Goal: Transaction & Acquisition: Purchase product/service

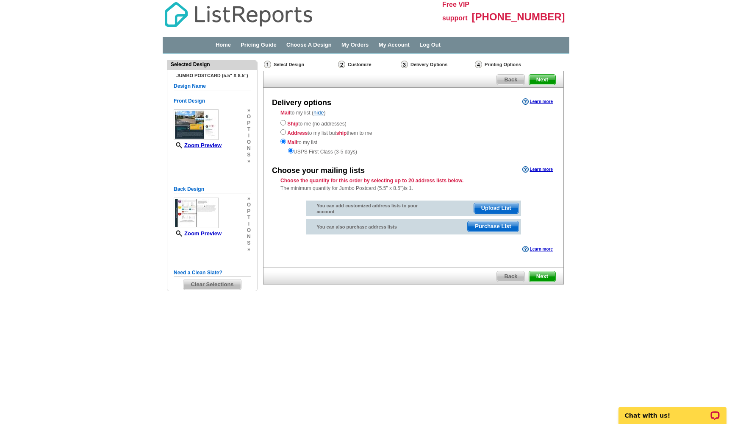
click at [546, 271] on span "Next" at bounding box center [542, 276] width 26 height 10
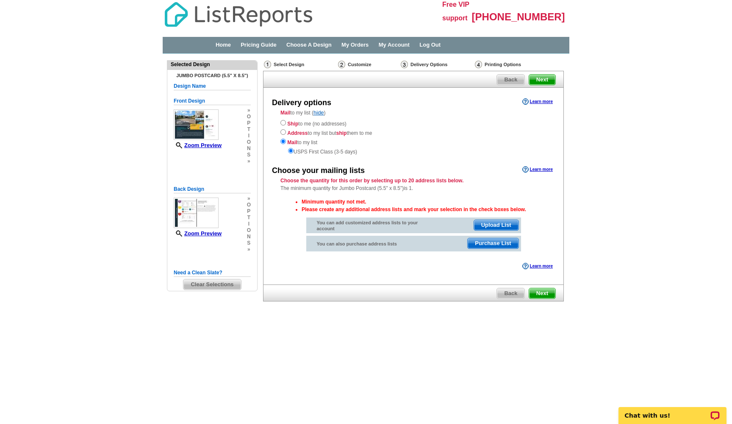
click at [281, 124] on input "radio" at bounding box center [284, 123] width 6 height 6
radio input "true"
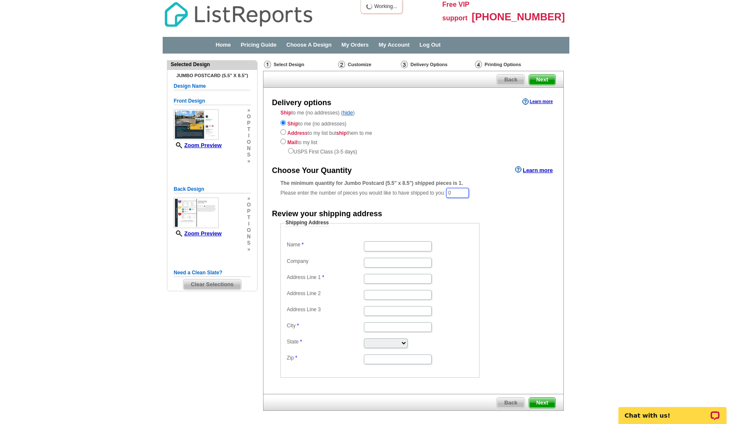
click at [464, 188] on input "0" at bounding box center [457, 193] width 23 height 10
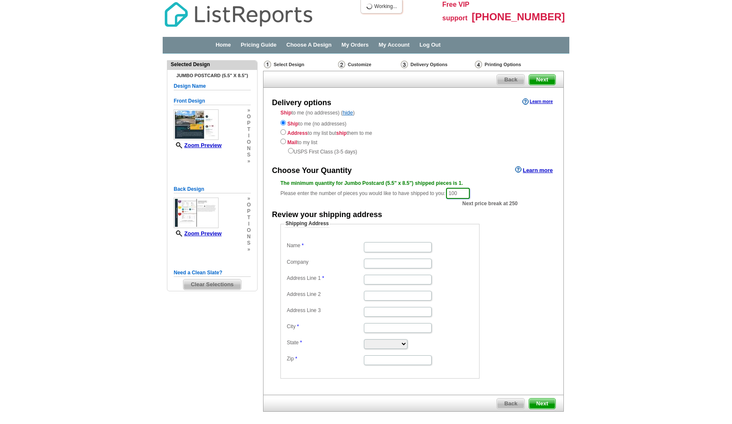
type input "100"
type input "Cheri Steelman"
type input "23467 Calabasas Rd."
type input "Calabasas"
select select "CA"
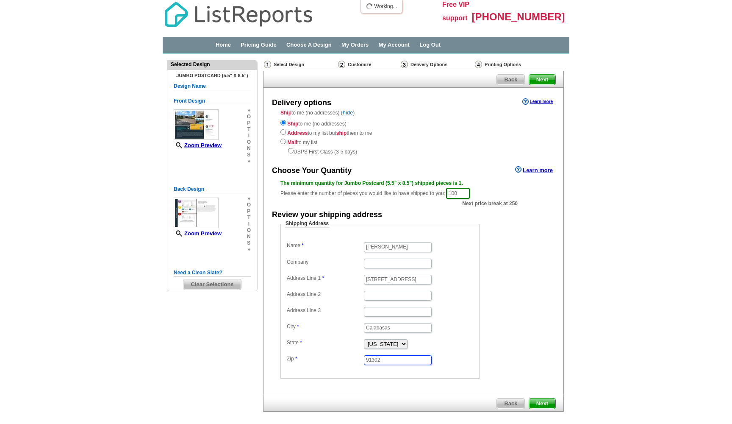
type input "91302"
click at [537, 400] on span "Next" at bounding box center [542, 403] width 26 height 10
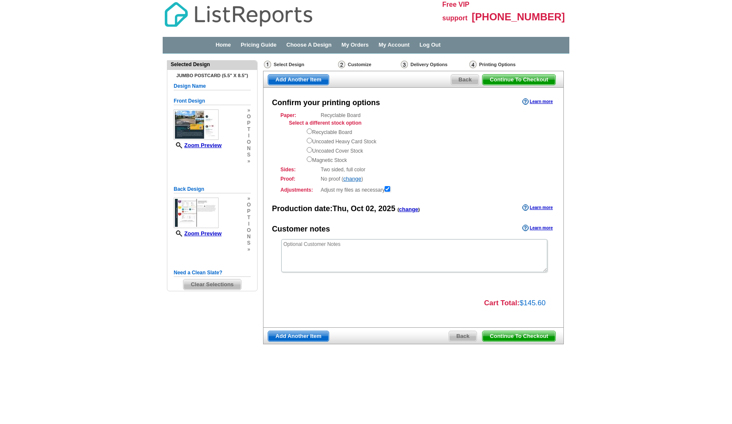
click at [309, 139] on input "radio" at bounding box center [310, 141] width 6 height 6
radio input "true"
